Goal: Task Accomplishment & Management: Manage account settings

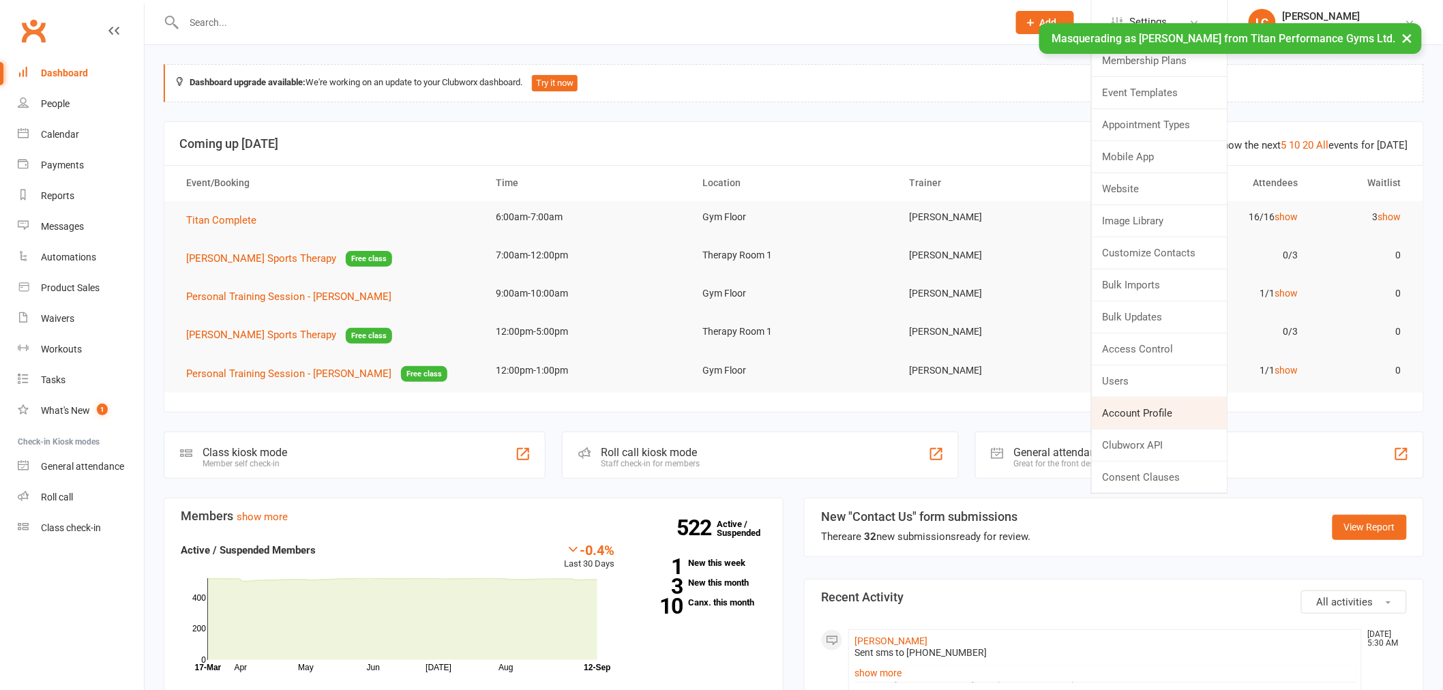
click at [1155, 417] on link "Account Profile" at bounding box center [1160, 413] width 136 height 31
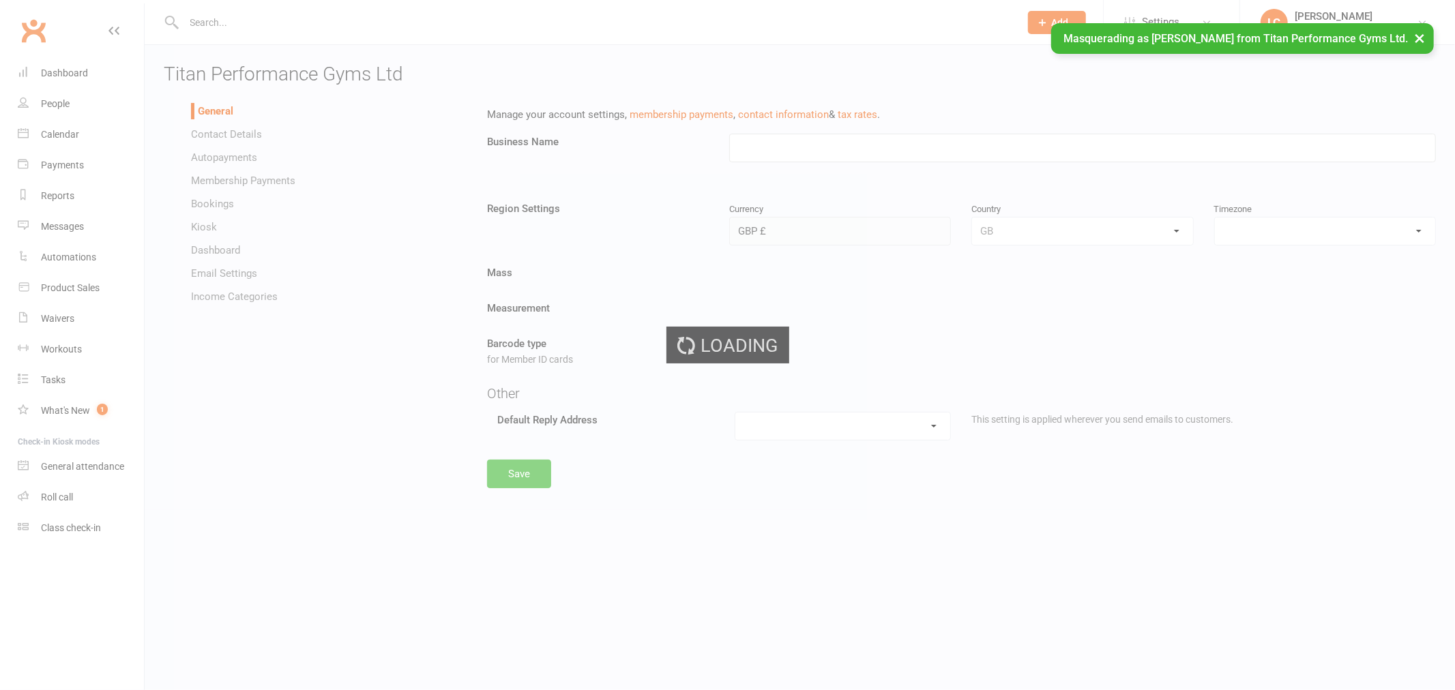
type input "Titan Performance Gyms Ltd"
select select "Europe/[GEOGRAPHIC_DATA]"
select select "[EMAIL_ADDRESS][DOMAIN_NAME]"
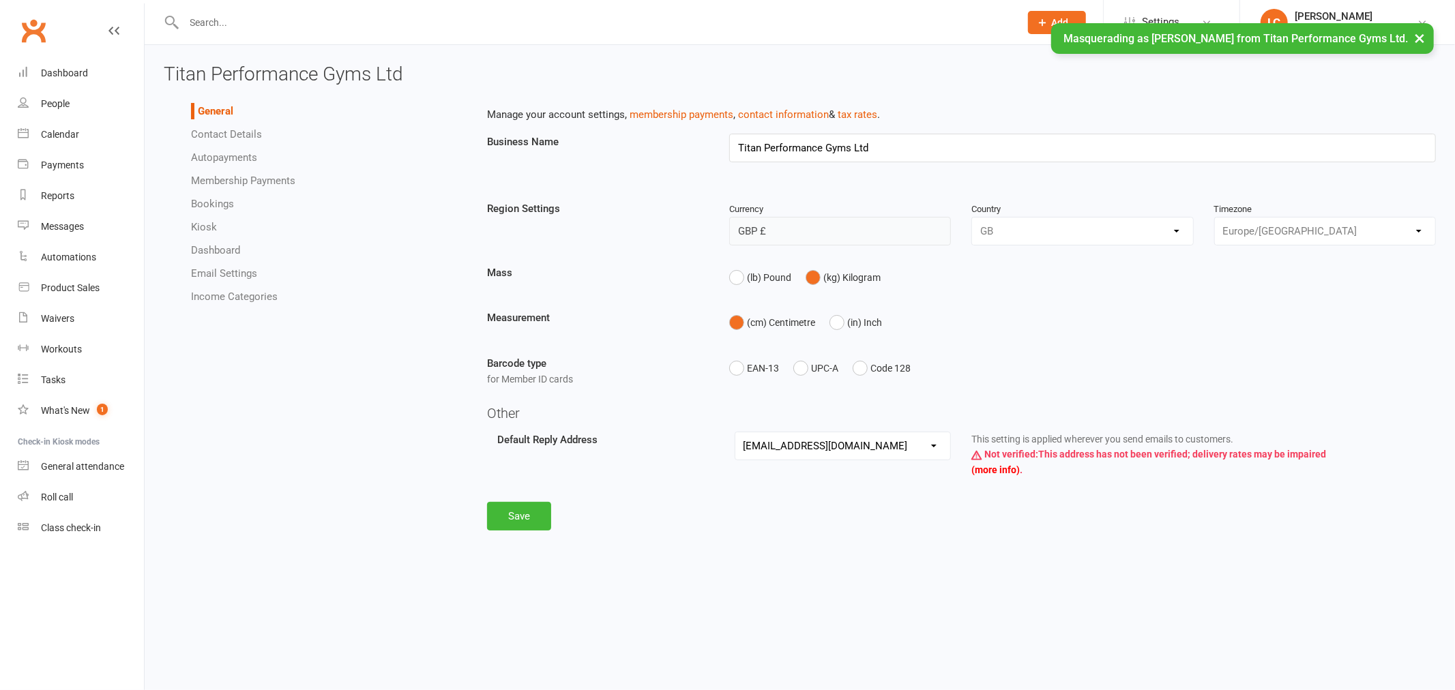
click at [232, 158] on link "Autopayments" at bounding box center [224, 157] width 66 height 12
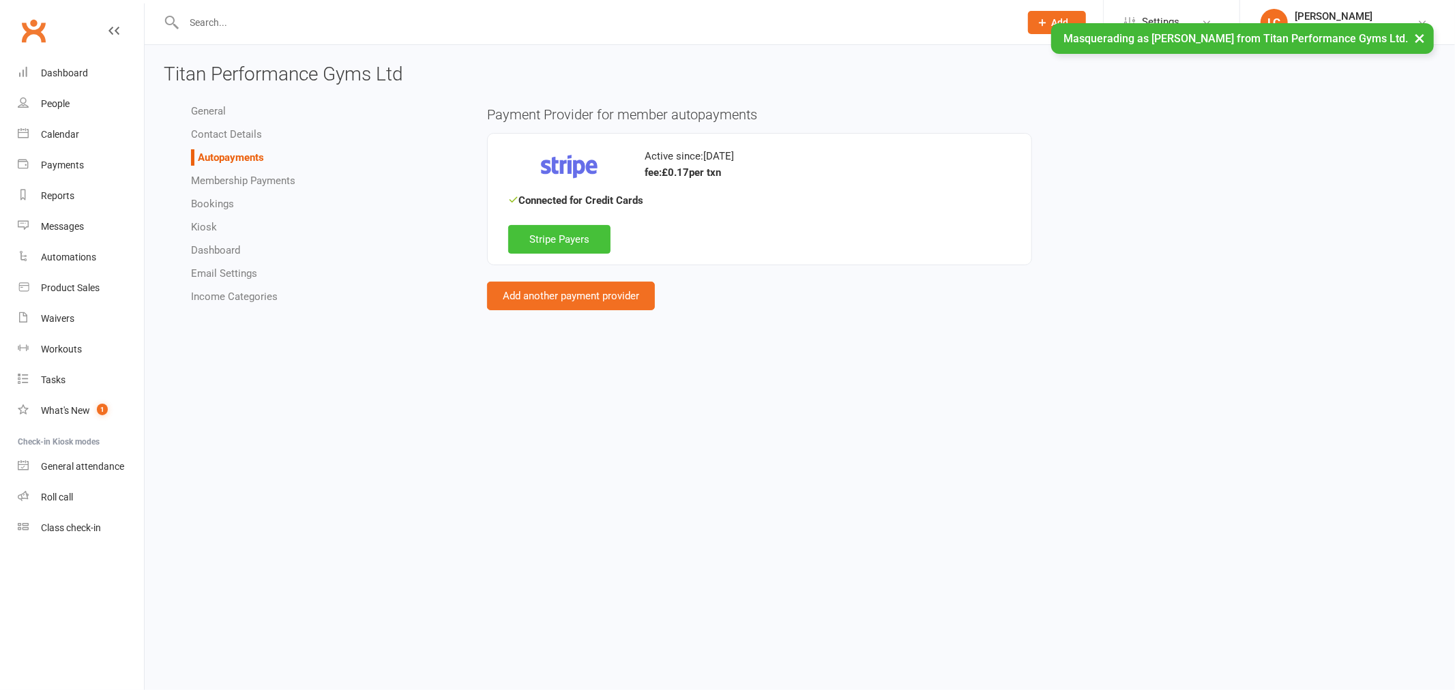
click at [596, 229] on link "Stripe Payers" at bounding box center [559, 239] width 102 height 29
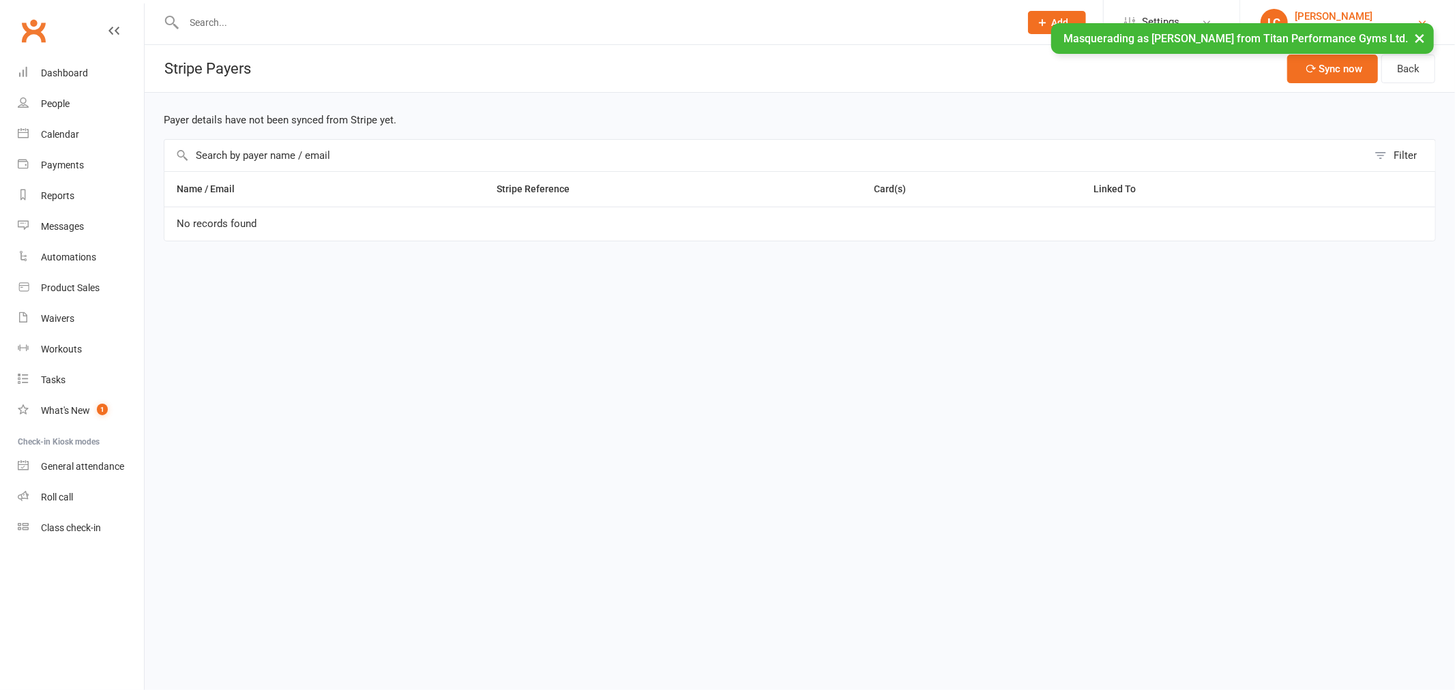
drag, startPoint x: 1413, startPoint y: 30, endPoint x: 1405, endPoint y: 30, distance: 8.2
click at [1413, 30] on button "×" at bounding box center [1419, 37] width 25 height 29
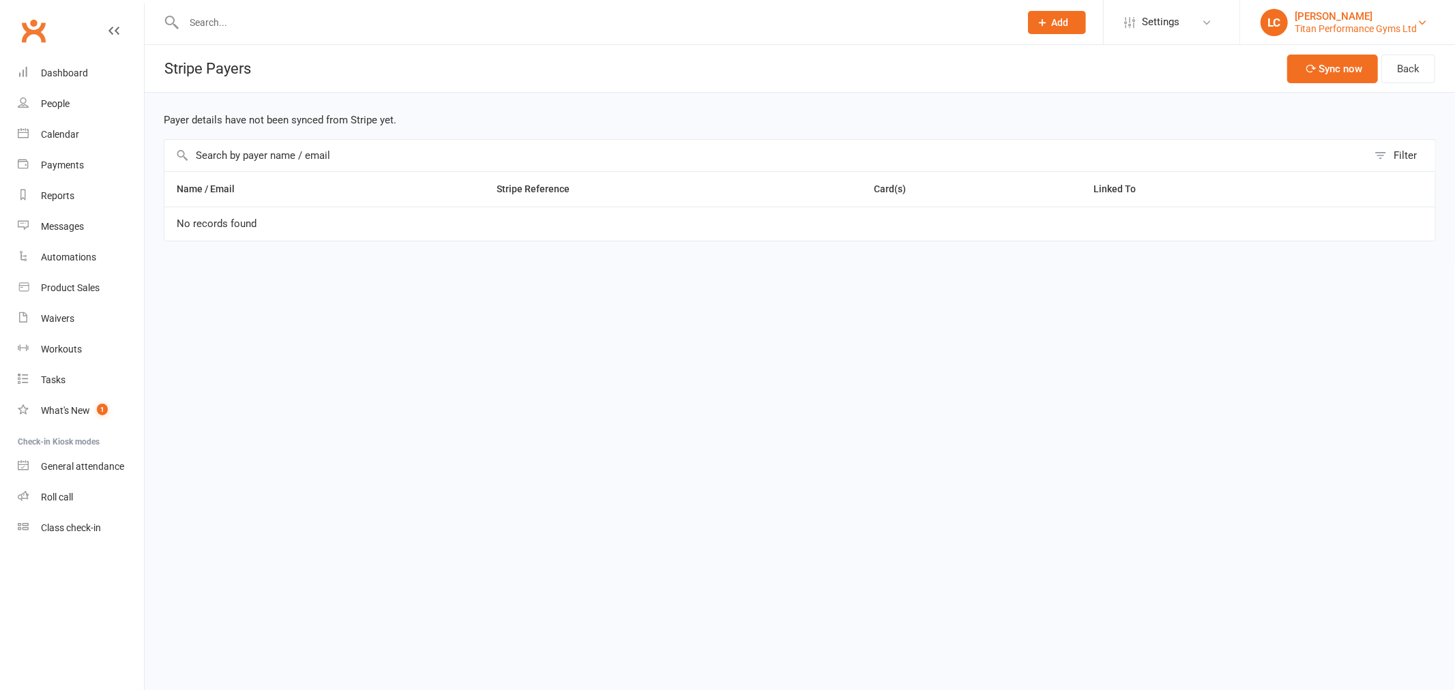
click at [1341, 27] on div "Titan Performance Gyms Ltd" at bounding box center [1356, 29] width 122 height 12
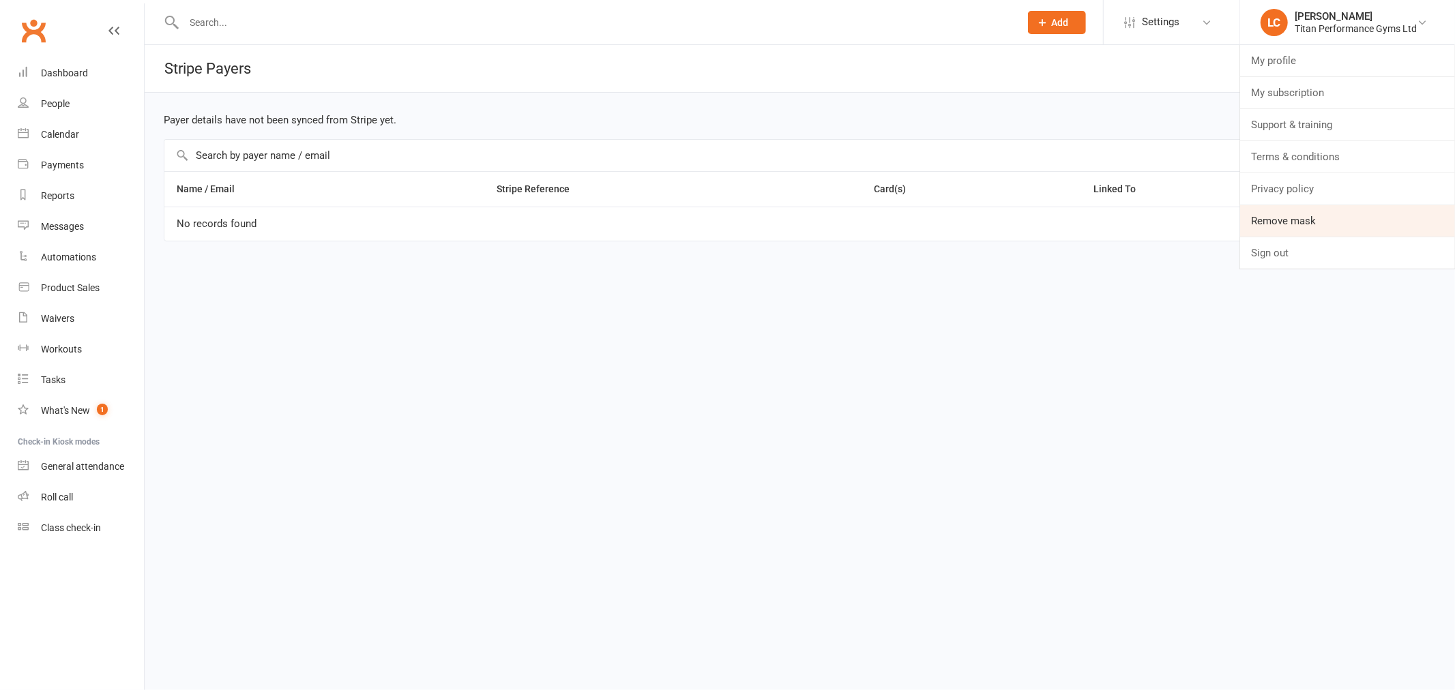
click at [1320, 219] on link "Remove mask" at bounding box center [1347, 220] width 215 height 31
